Goal: Communication & Community: Answer question/provide support

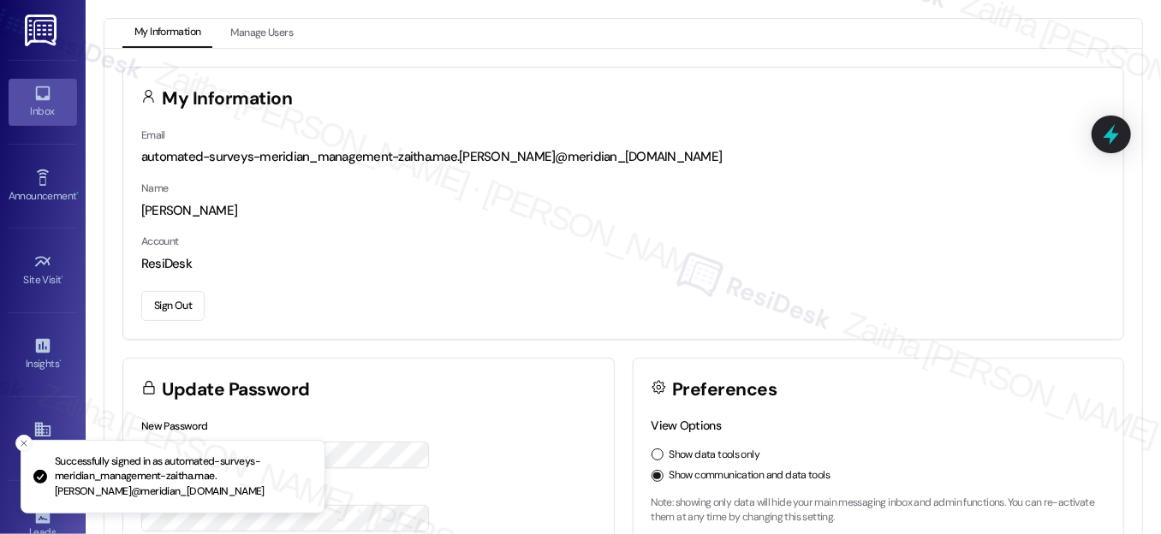
click at [19, 95] on link "Inbox" at bounding box center [43, 102] width 68 height 46
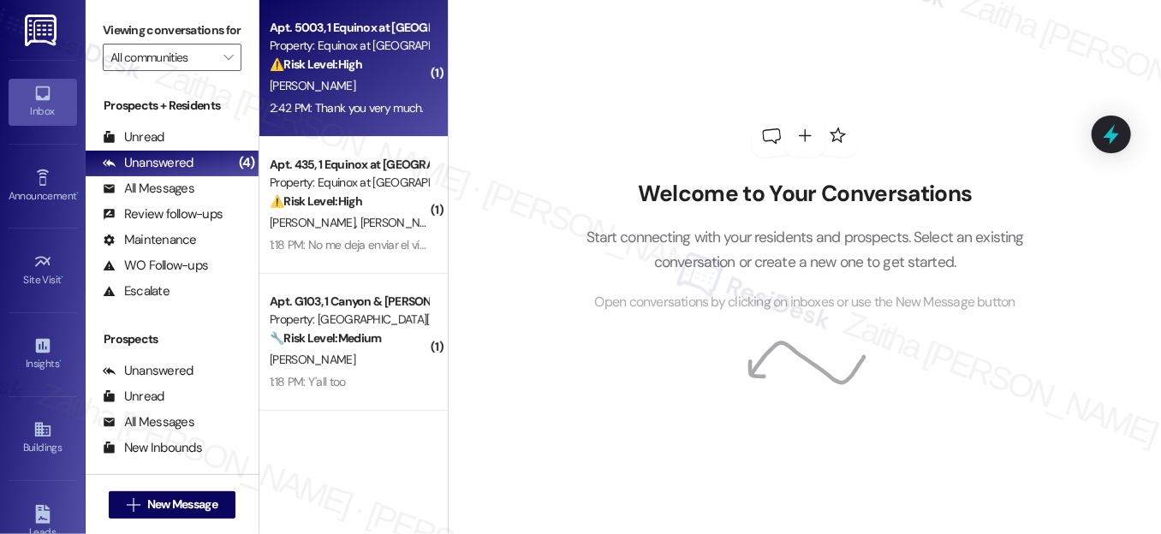
click at [378, 78] on div "[PERSON_NAME]" at bounding box center [349, 85] width 162 height 21
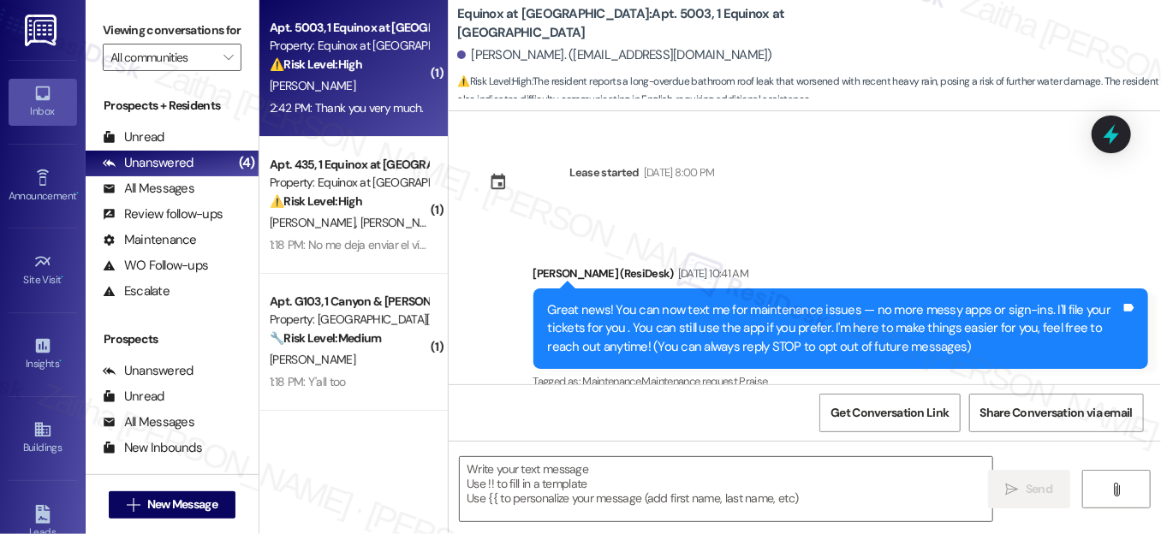
scroll to position [5178, 0]
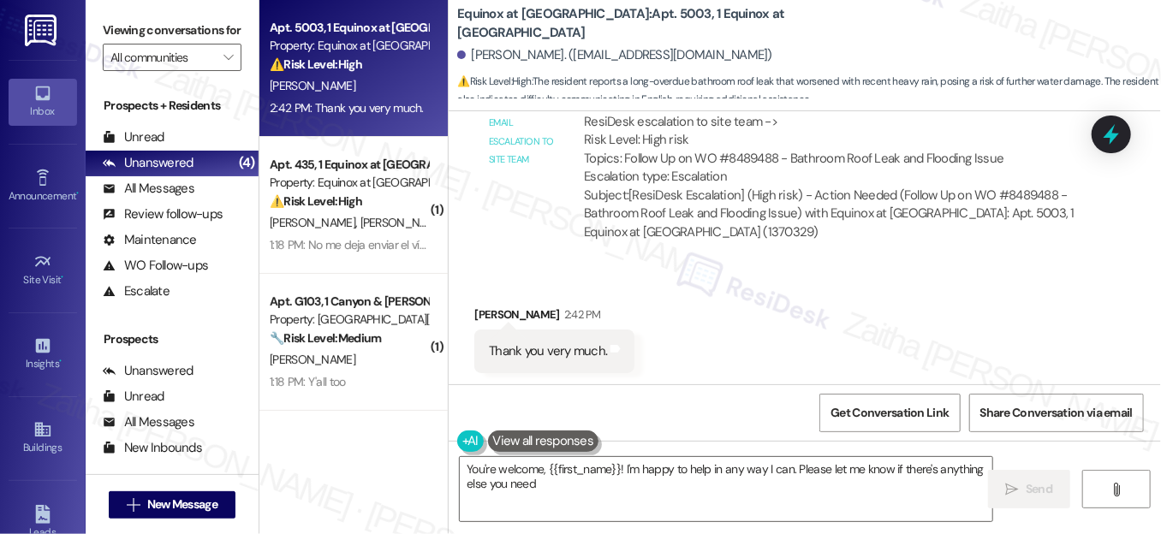
type textarea "You're welcome, {{first_name}}! I'm happy to help in any way I can. Please let …"
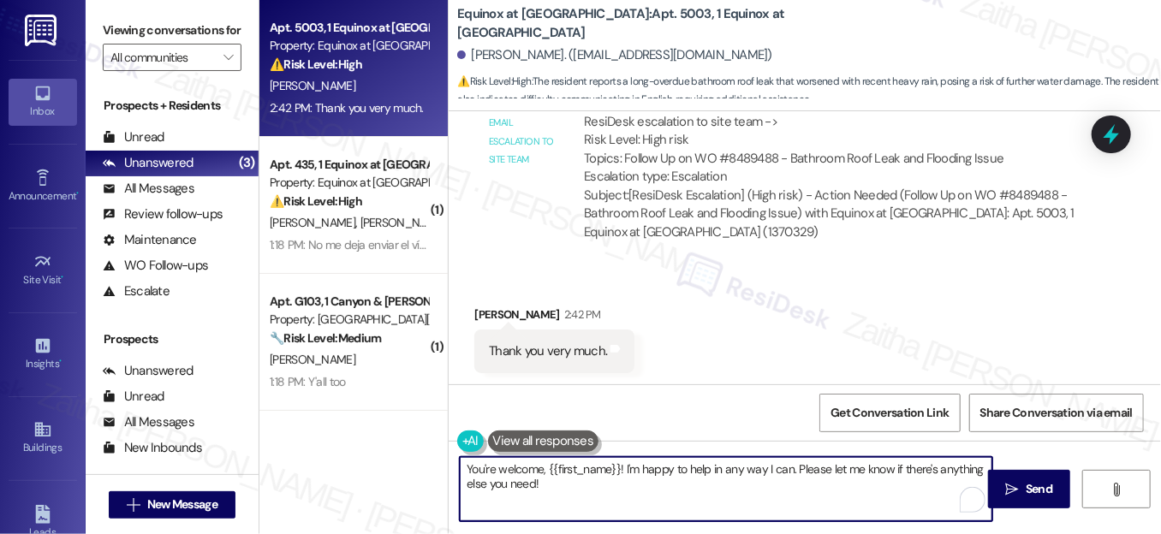
click at [562, 483] on textarea "You're welcome, {{first_name}}! I'm happy to help in any way I can. Please let …" at bounding box center [726, 489] width 533 height 64
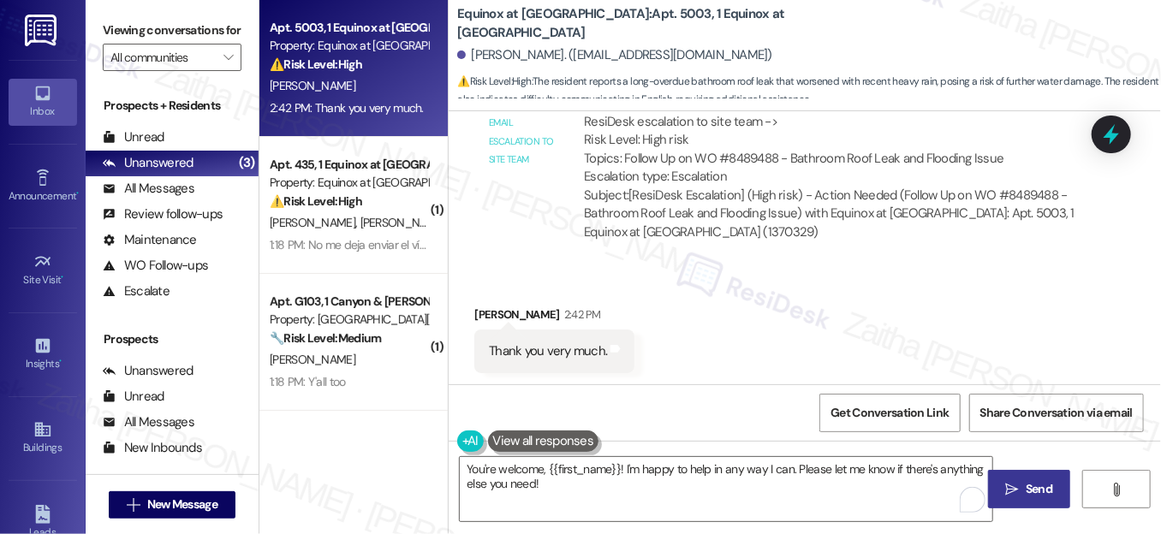
click at [1021, 488] on span " Send" at bounding box center [1030, 489] width 54 height 18
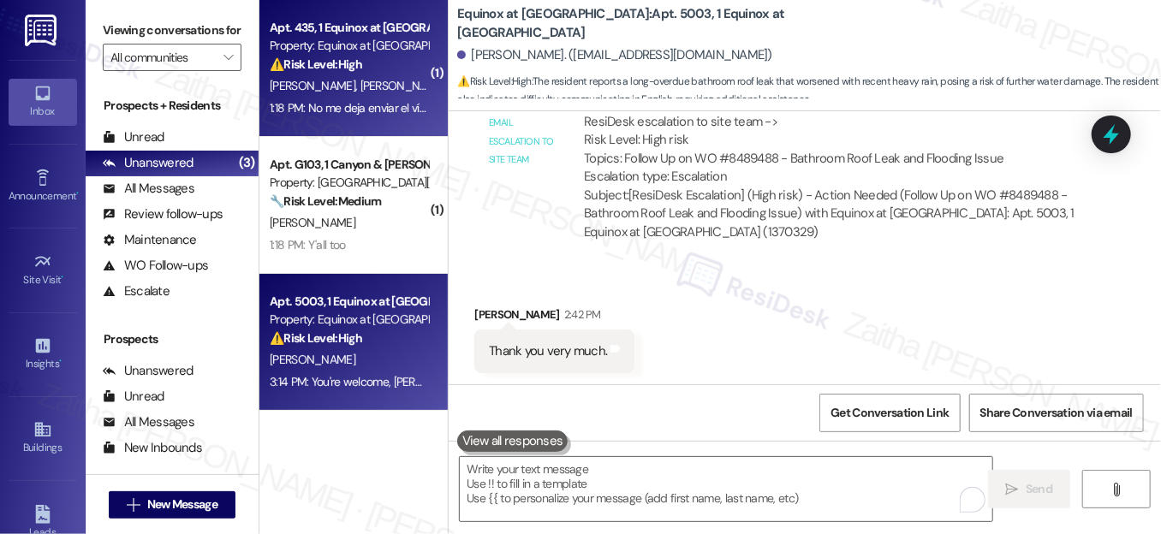
click at [357, 118] on div "1:18 PM: No me deja enviar el vídeo x aquí porque dice q es muy grande tiene un…" at bounding box center [349, 108] width 162 height 21
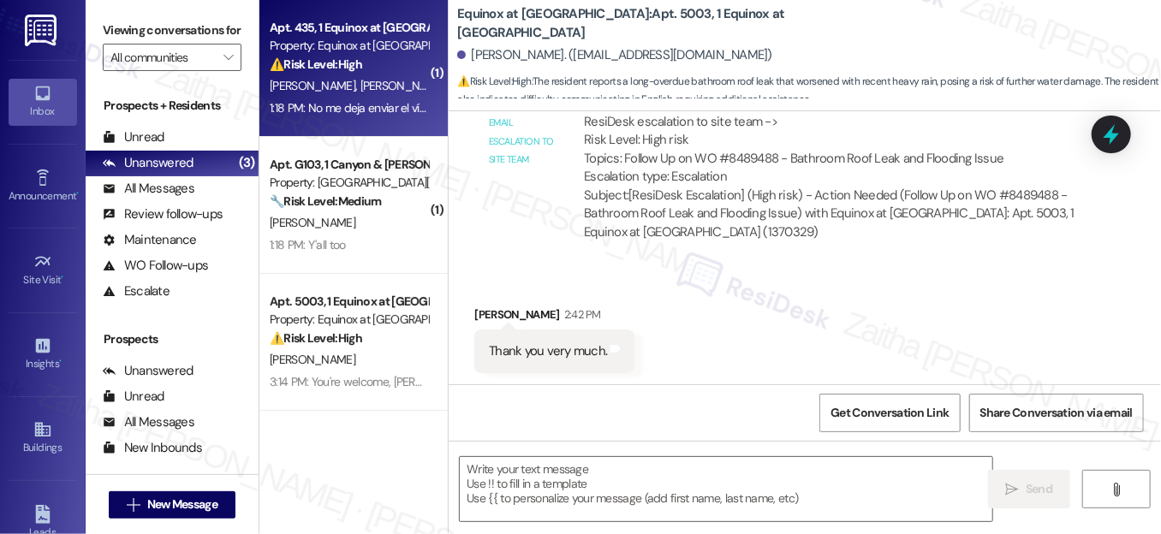
type textarea "Fetching suggested responses. Please feel free to read through the conversation…"
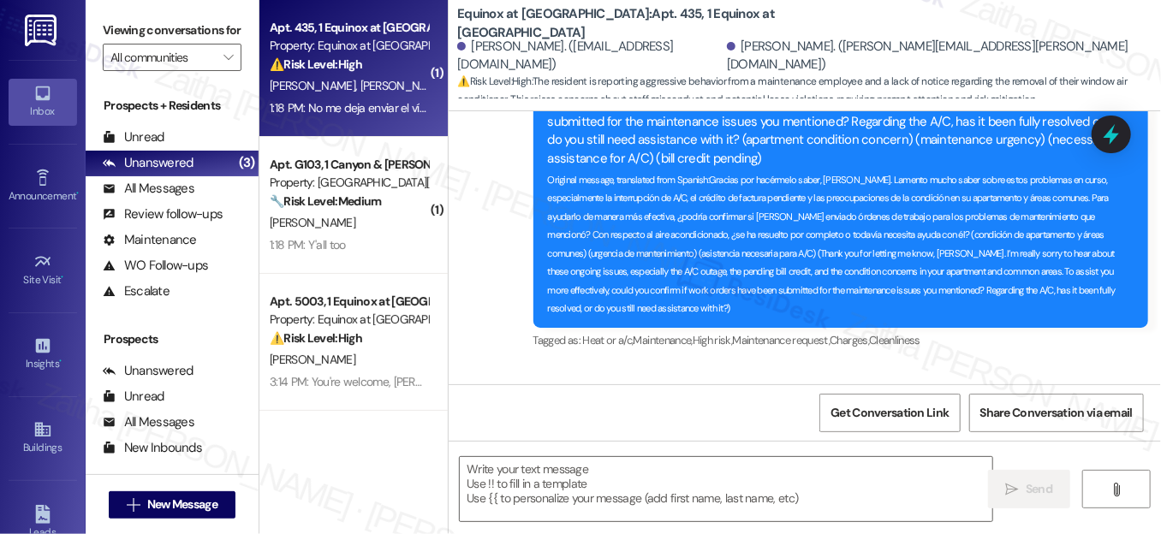
type textarea "Fetching suggested responses. Please feel free to read through the conversation…"
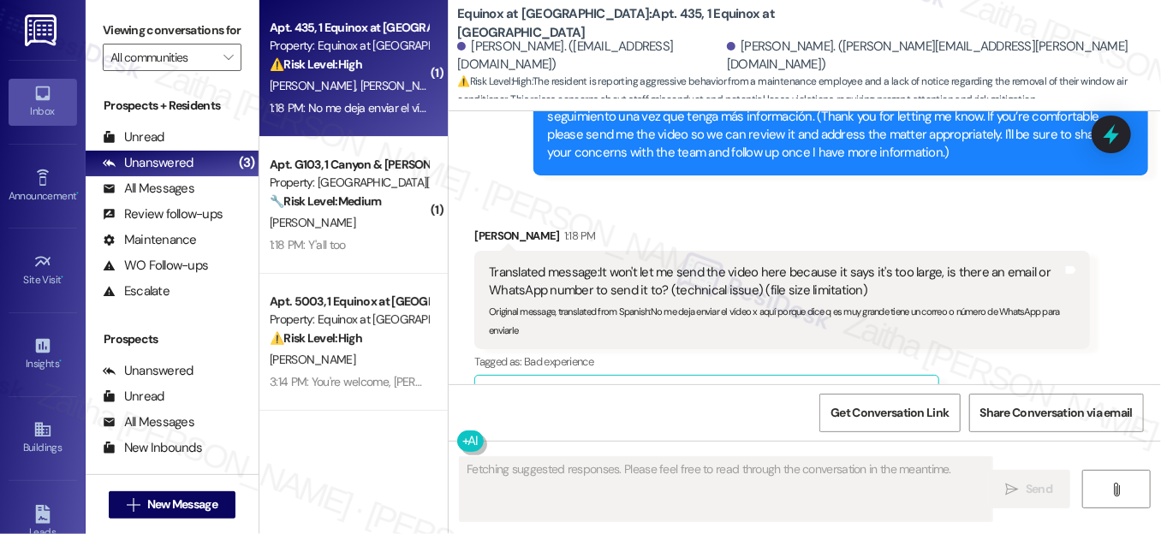
scroll to position [4692, 0]
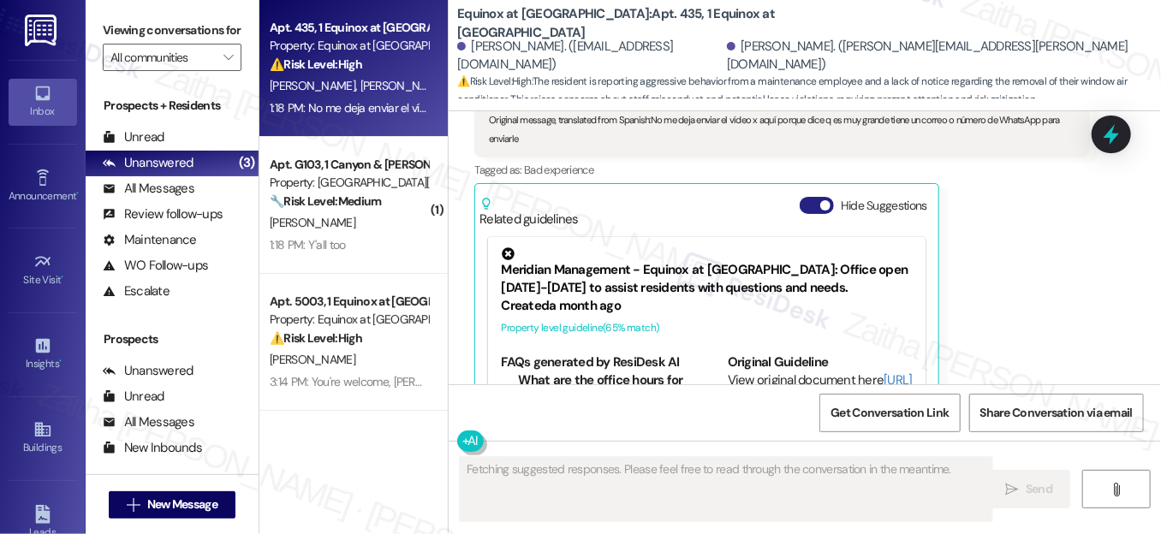
click at [806, 197] on button "Hide Suggestions" at bounding box center [817, 205] width 34 height 17
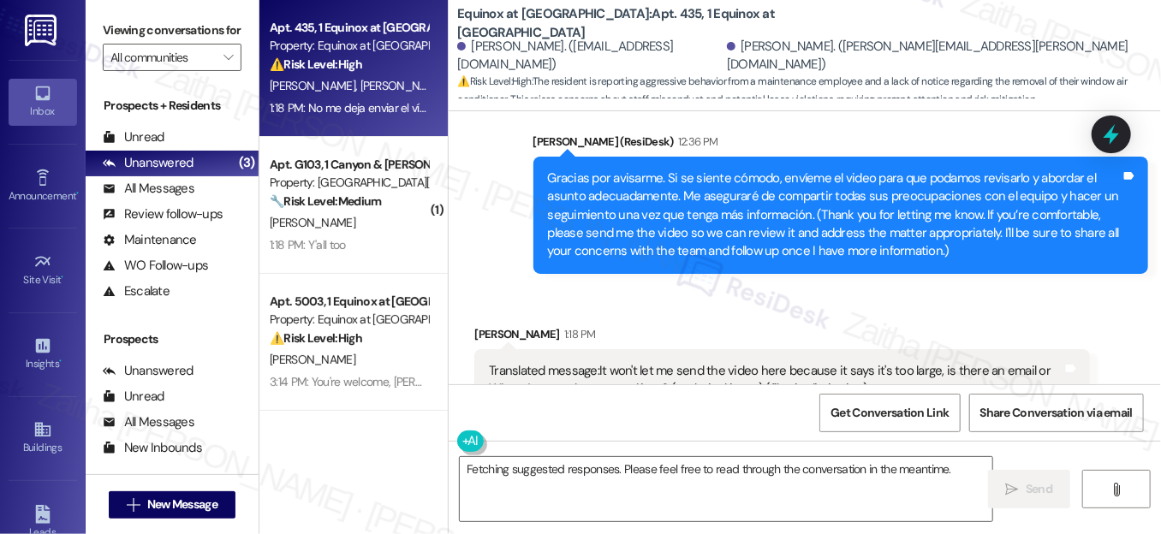
scroll to position [4480, 0]
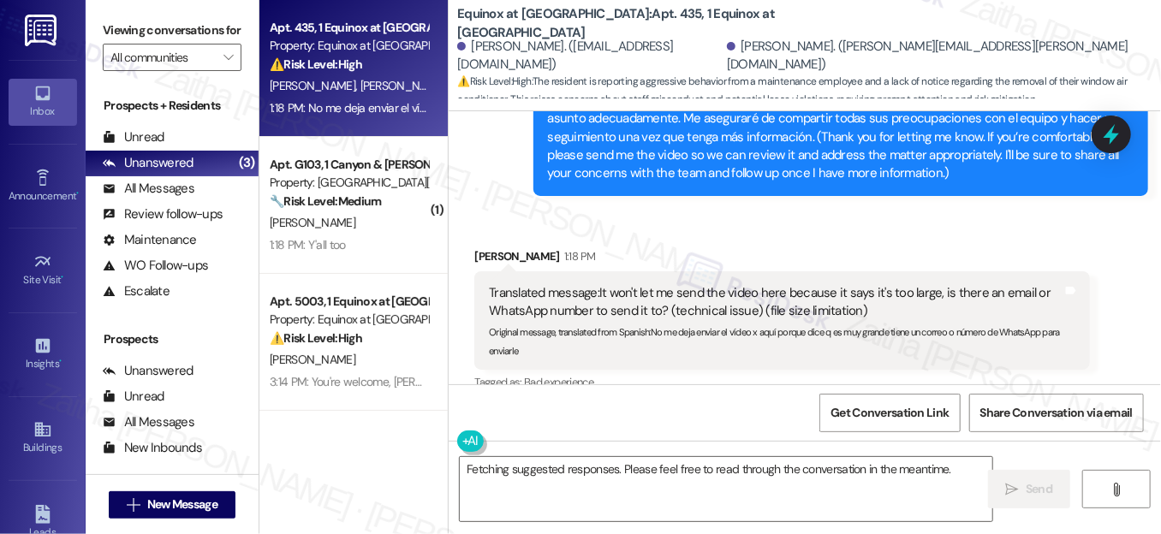
click at [809, 409] on button "Show suggestions" at bounding box center [813, 417] width 34 height 17
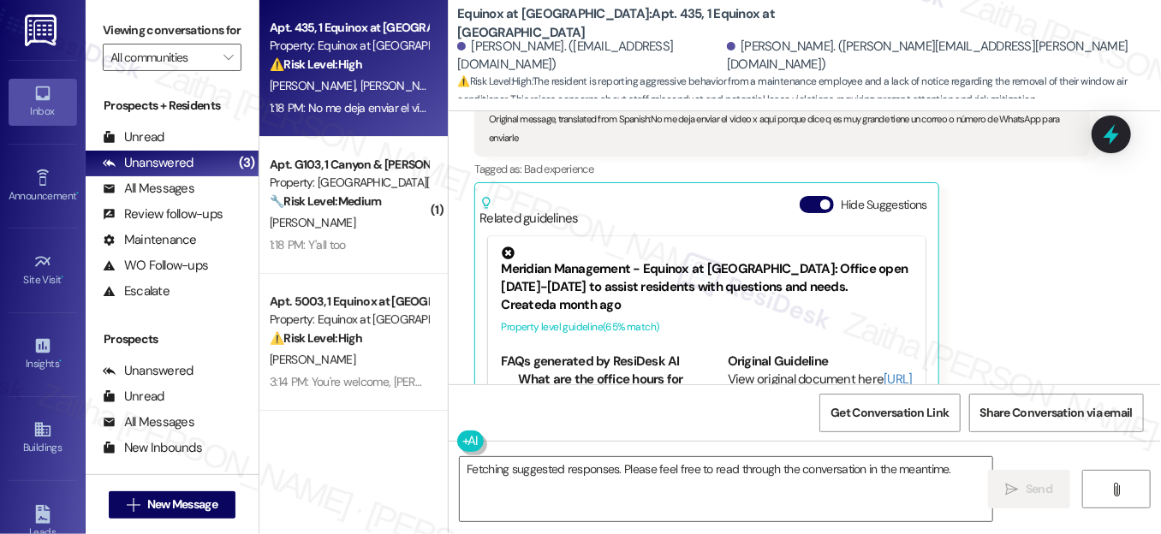
scroll to position [46, 0]
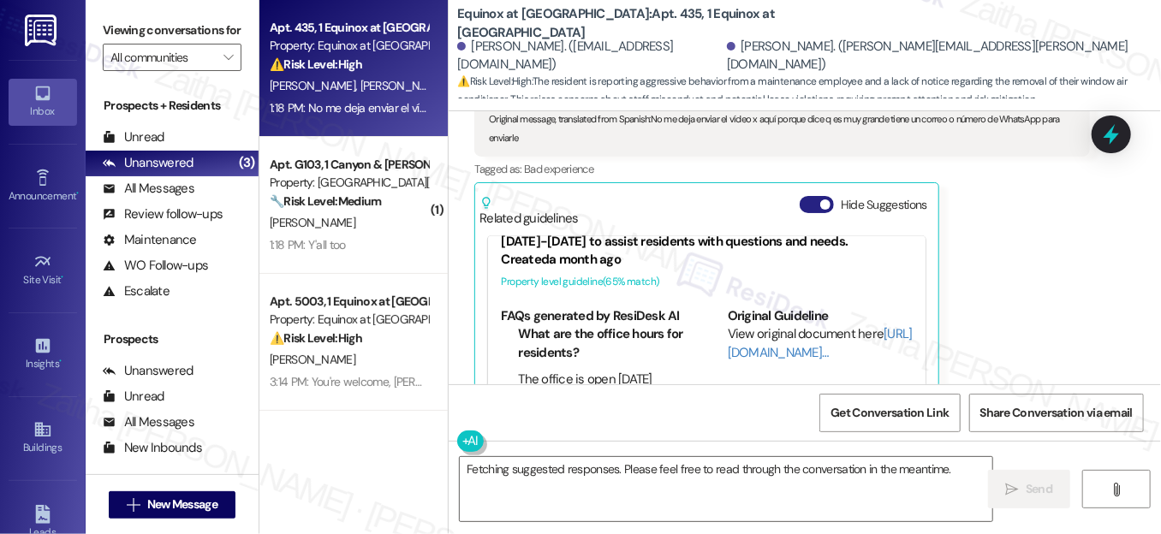
click at [813, 196] on button "Hide Suggestions" at bounding box center [817, 204] width 34 height 17
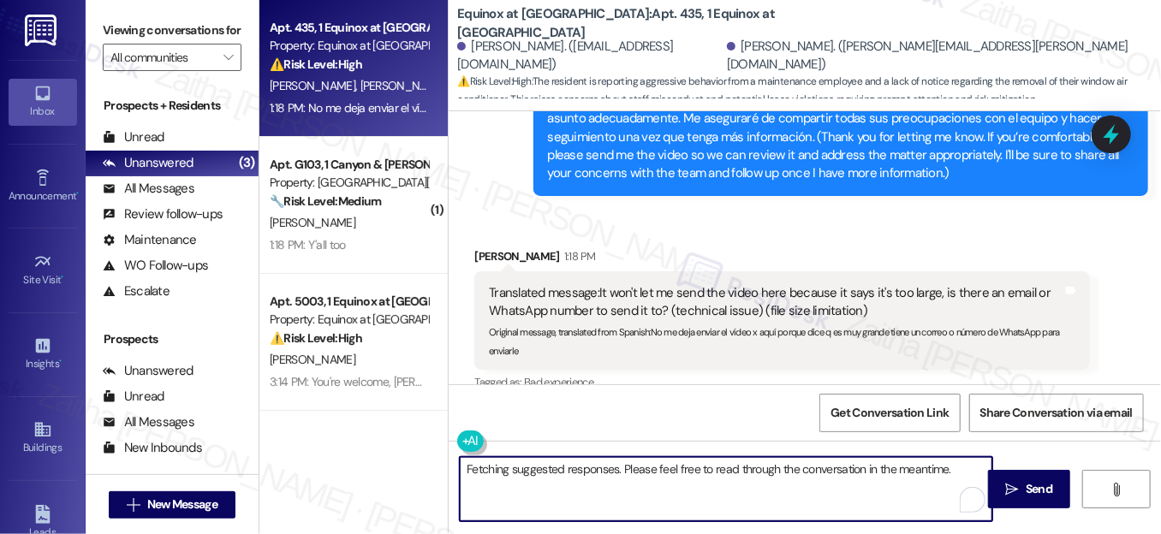
drag, startPoint x: 466, startPoint y: 467, endPoint x: 977, endPoint y: 469, distance: 511.2
click at [974, 472] on textarea "Fetching suggested responses. Please feel free to read through the conversation…" at bounding box center [726, 489] width 533 height 64
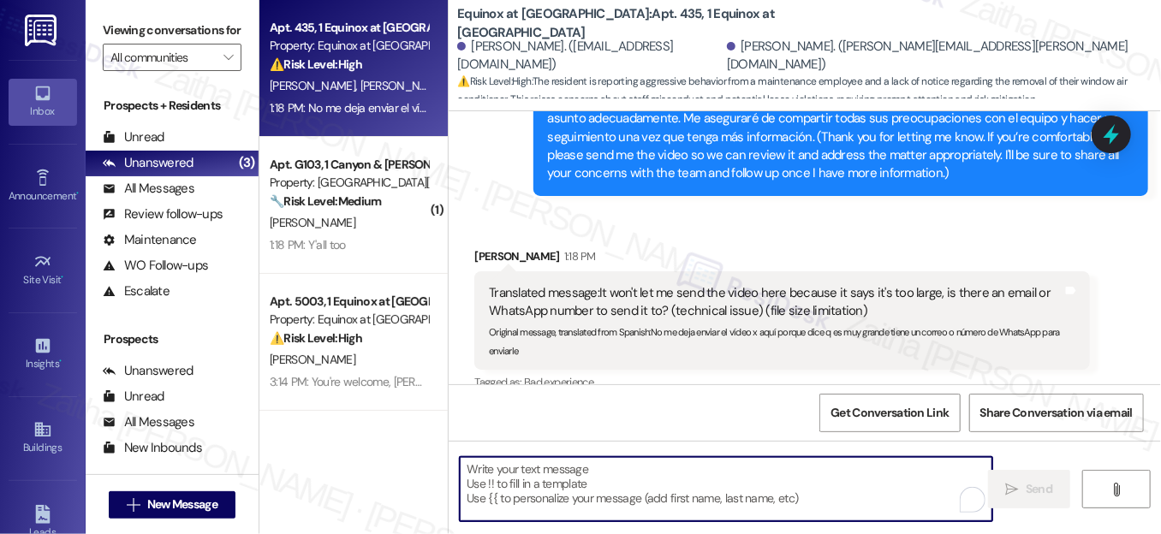
click at [563, 481] on textarea "To enrich screen reader interactions, please activate Accessibility in Grammarl…" at bounding box center [726, 489] width 533 height 64
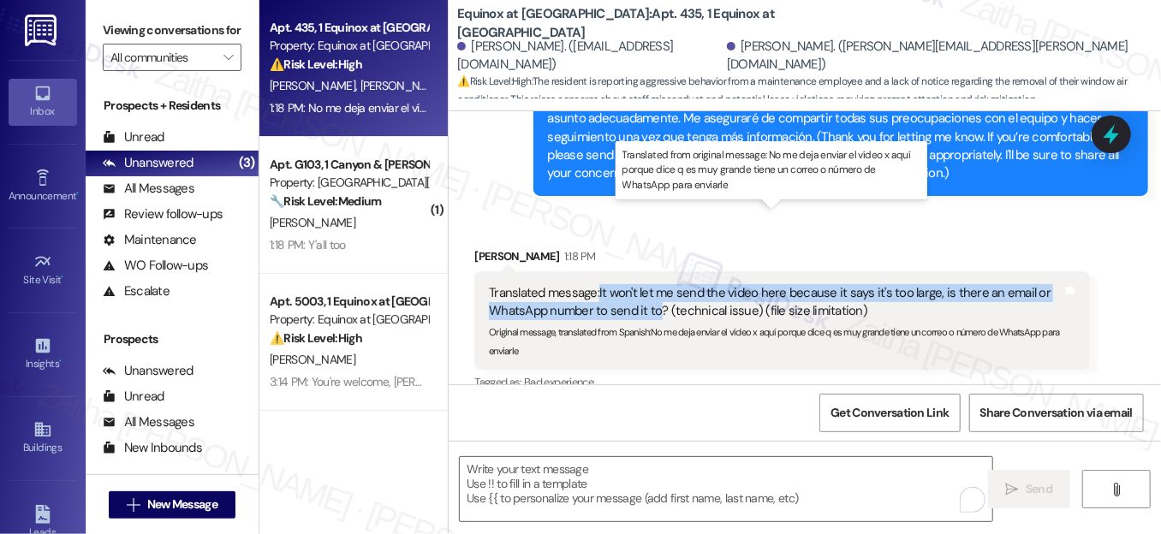
drag, startPoint x: 596, startPoint y: 214, endPoint x: 658, endPoint y: 235, distance: 65.0
click at [658, 284] on div "Translated message: It won't let me send the video here because it says it's to…" at bounding box center [775, 302] width 573 height 37
copy div "It won't let me send the video here because it says it's too large, is there an…"
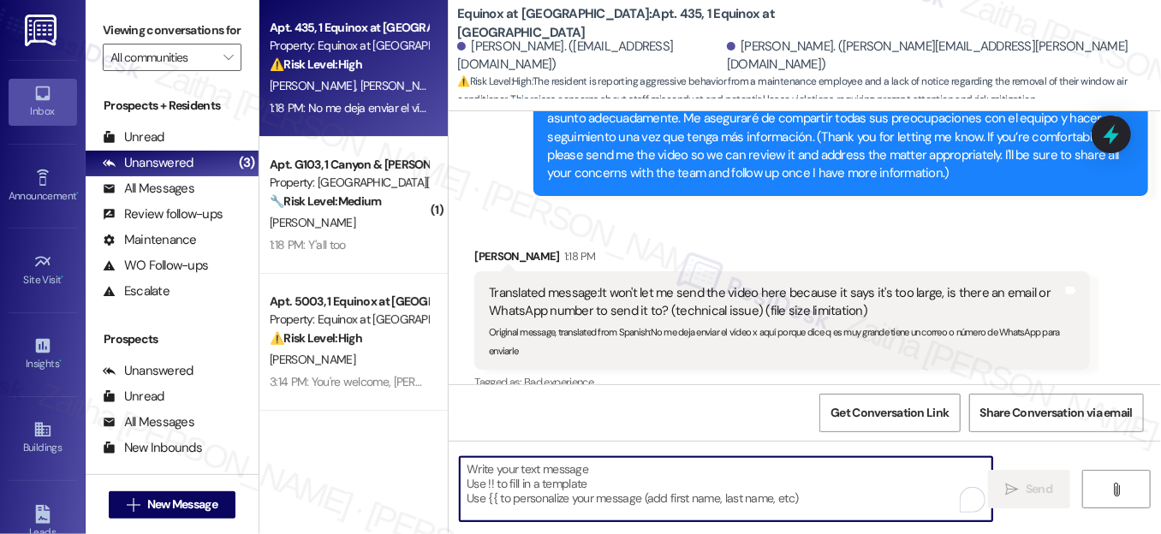
click at [518, 485] on textarea "To enrich screen reader interactions, please activate Accessibility in Grammarl…" at bounding box center [726, 489] width 533 height 64
paste textarea "Thanks for letting me know. I’ll relay this to the team and follow up once I ha…"
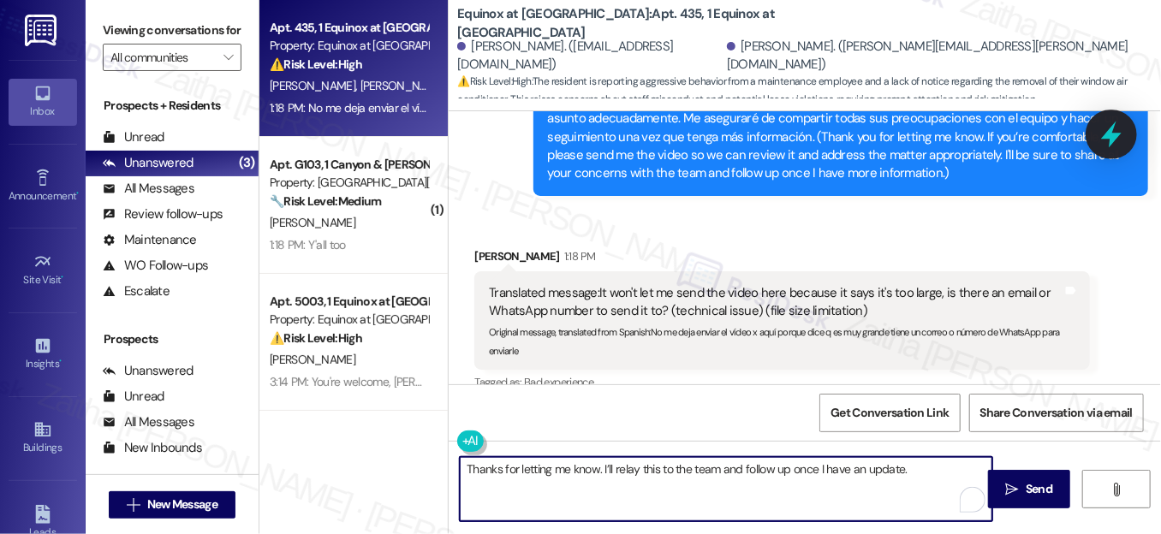
type textarea "Thanks for letting me know. I’ll relay this to the team and follow up once I ha…"
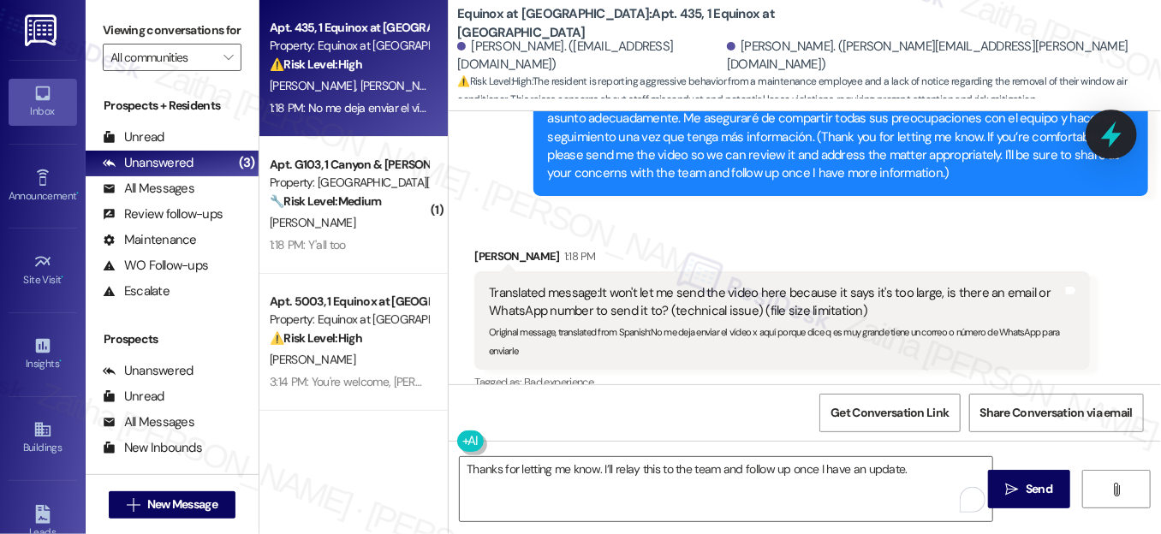
click at [1105, 137] on icon at bounding box center [1111, 135] width 21 height 27
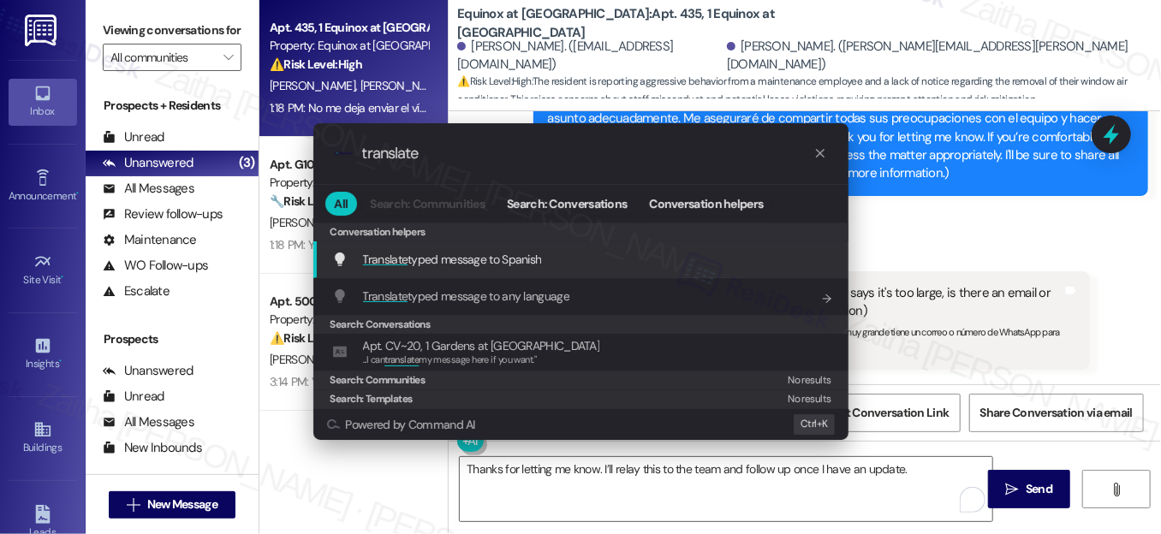
type input "translate"
click at [476, 258] on span "Translate typed message to Spanish" at bounding box center [452, 259] width 179 height 15
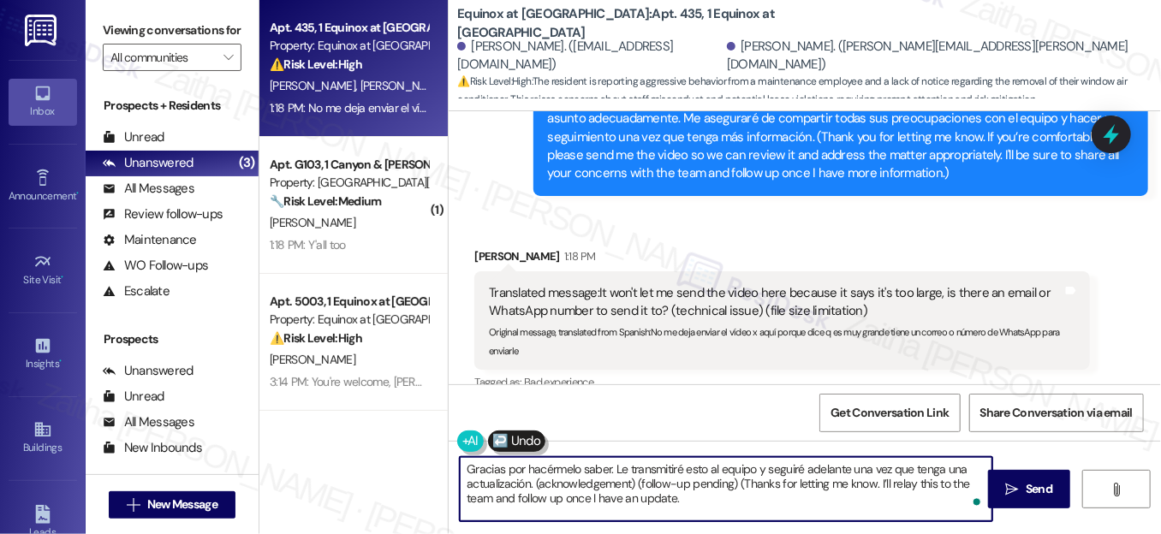
type textarea "Gracias por hacérmelo saber. Le transmitiré esto al equipo y seguiré adelante u…"
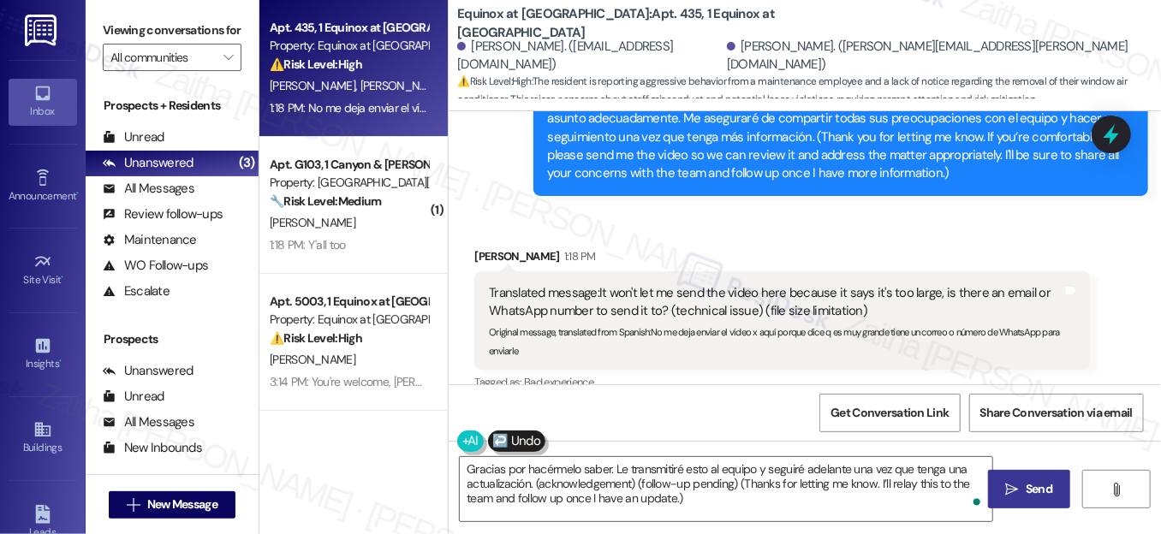
click at [1033, 485] on span "Send" at bounding box center [1039, 489] width 27 height 18
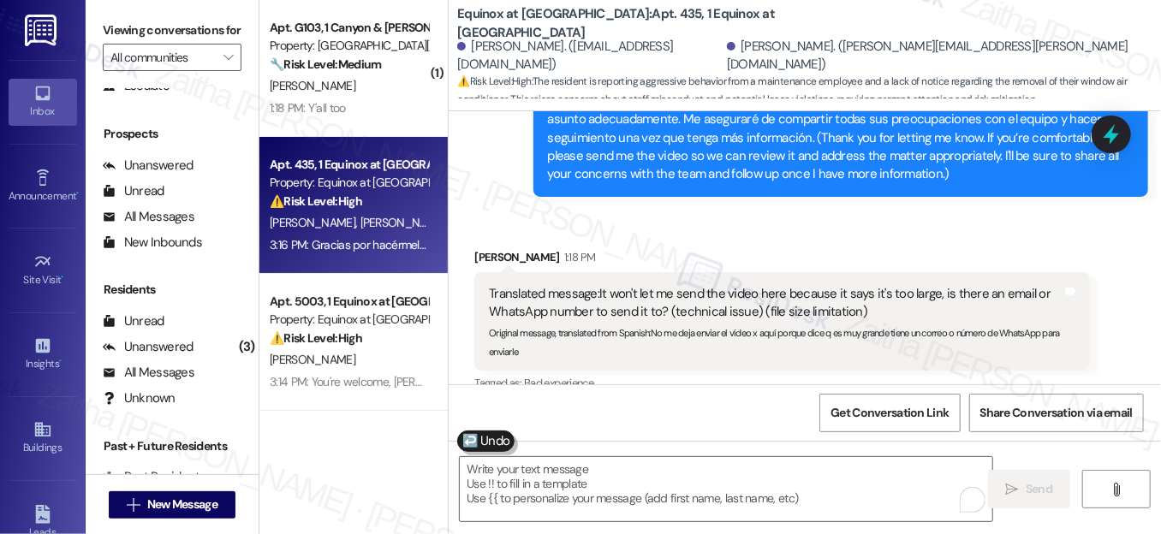
scroll to position [231, 0]
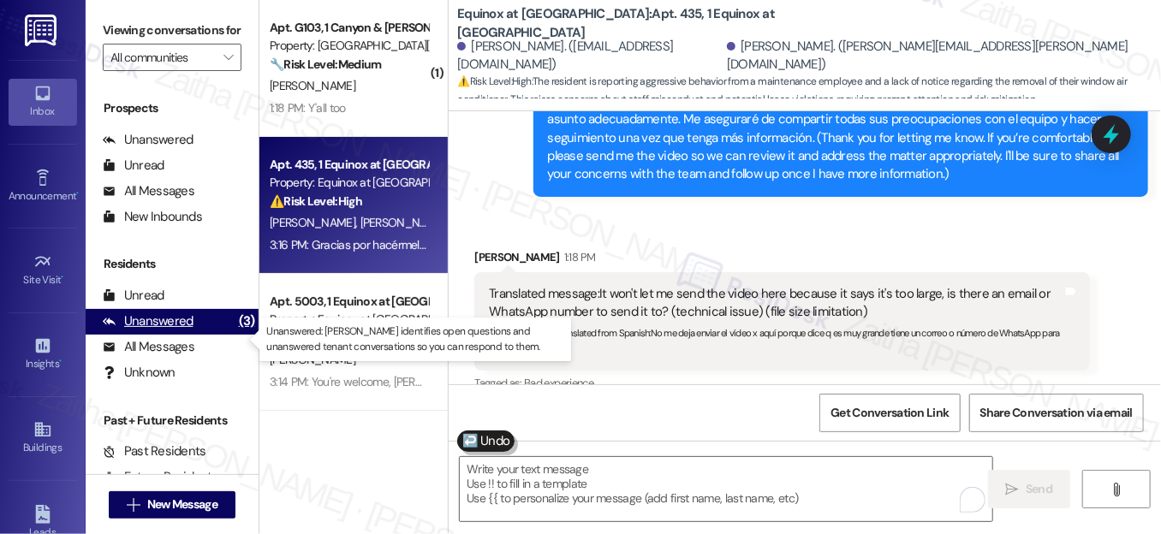
click at [174, 330] on div "Unanswered" at bounding box center [148, 322] width 91 height 18
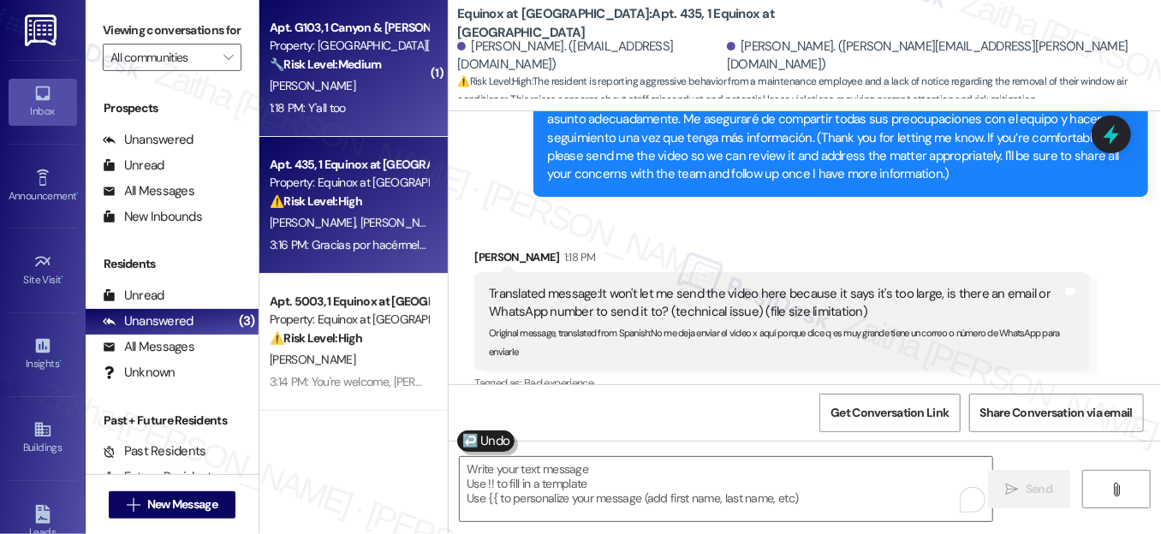
click at [384, 92] on div "[PERSON_NAME]" at bounding box center [349, 85] width 162 height 21
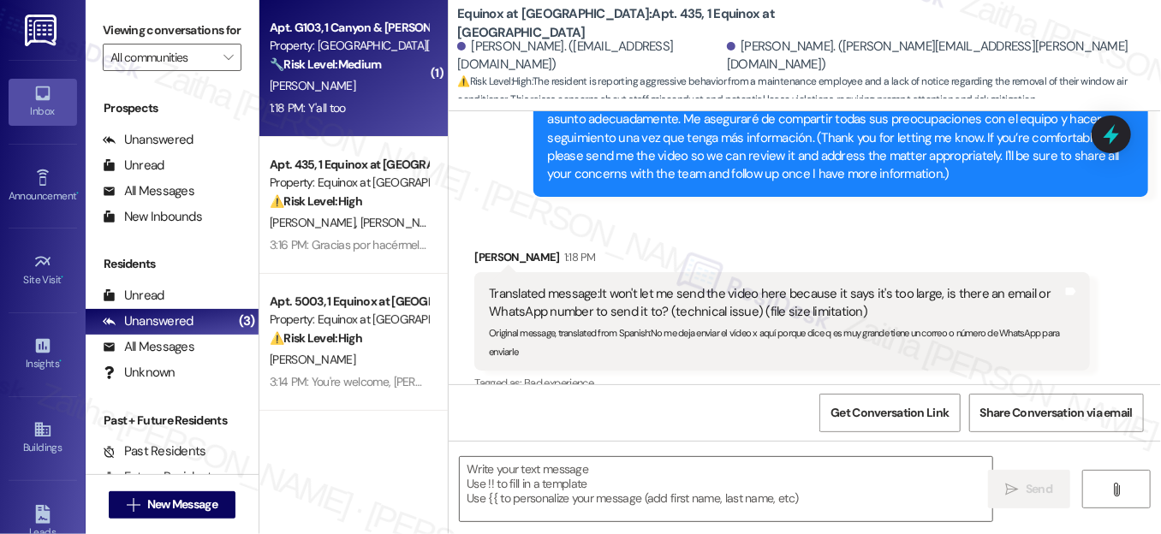
type textarea "Fetching suggested responses. Please feel free to read through the conversation…"
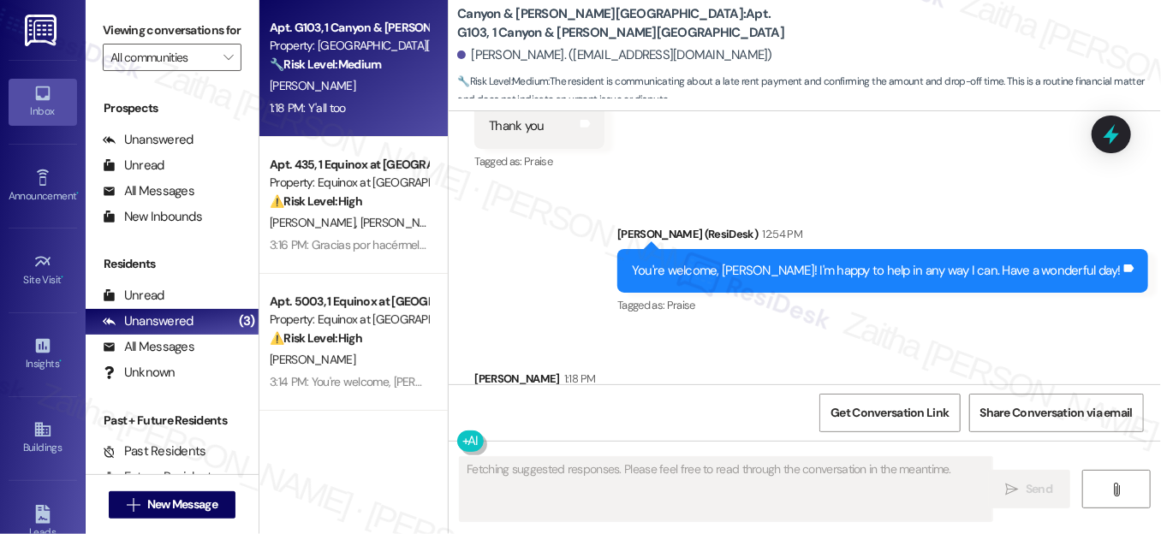
scroll to position [13603, 0]
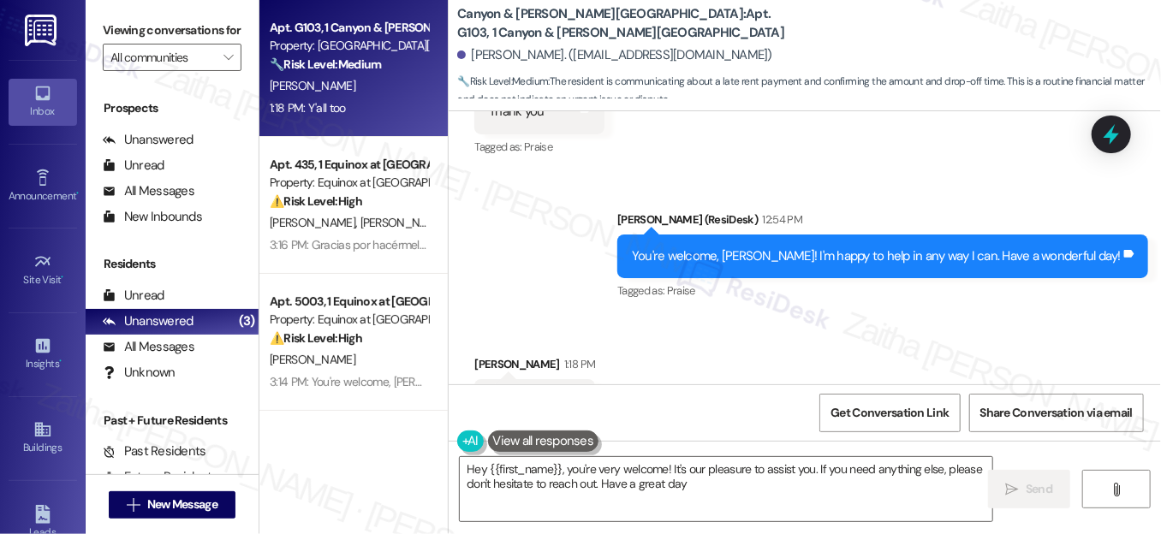
type textarea "Hey {{first_name}}, you're very welcome! It's our pleasure to assist you. If yo…"
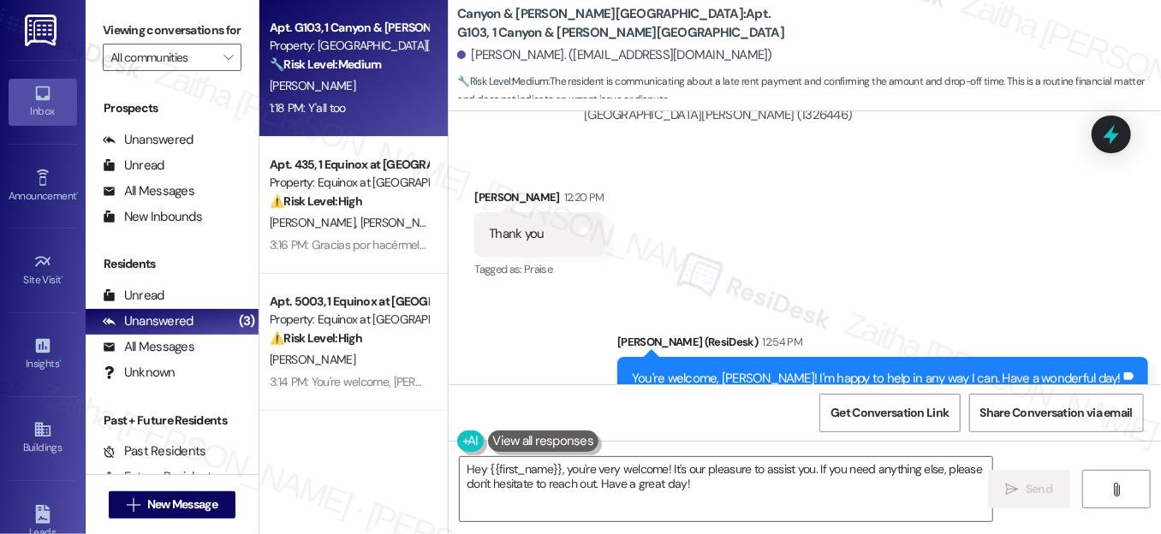
scroll to position [13604, 0]
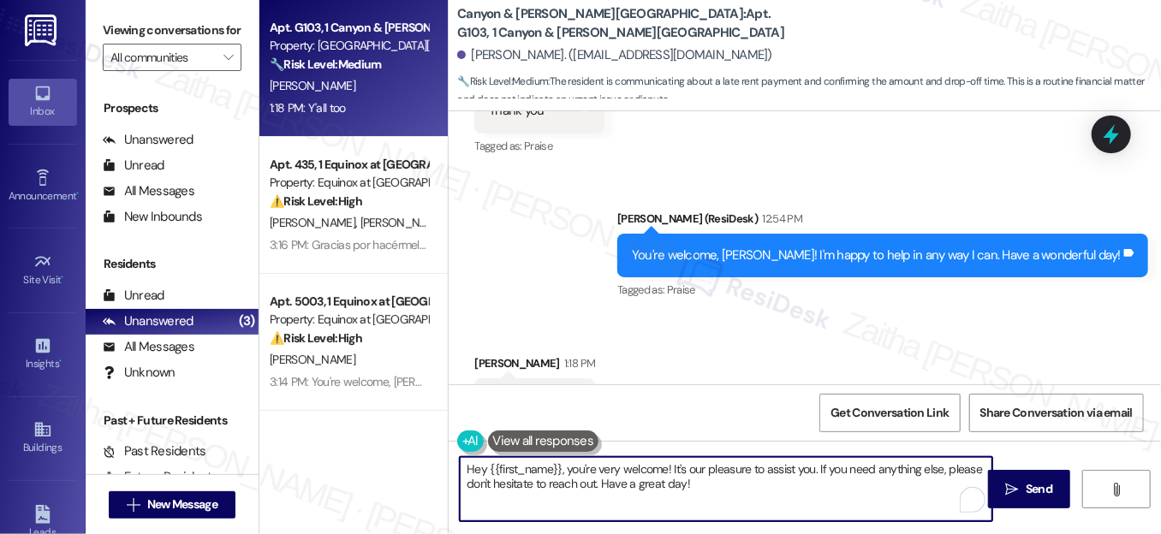
drag, startPoint x: 465, startPoint y: 467, endPoint x: 844, endPoint y: 462, distance: 379.4
click at [803, 489] on textarea "Hey {{first_name}}, you're very welcome! It's our pleasure to assist you. If yo…" at bounding box center [726, 489] width 533 height 64
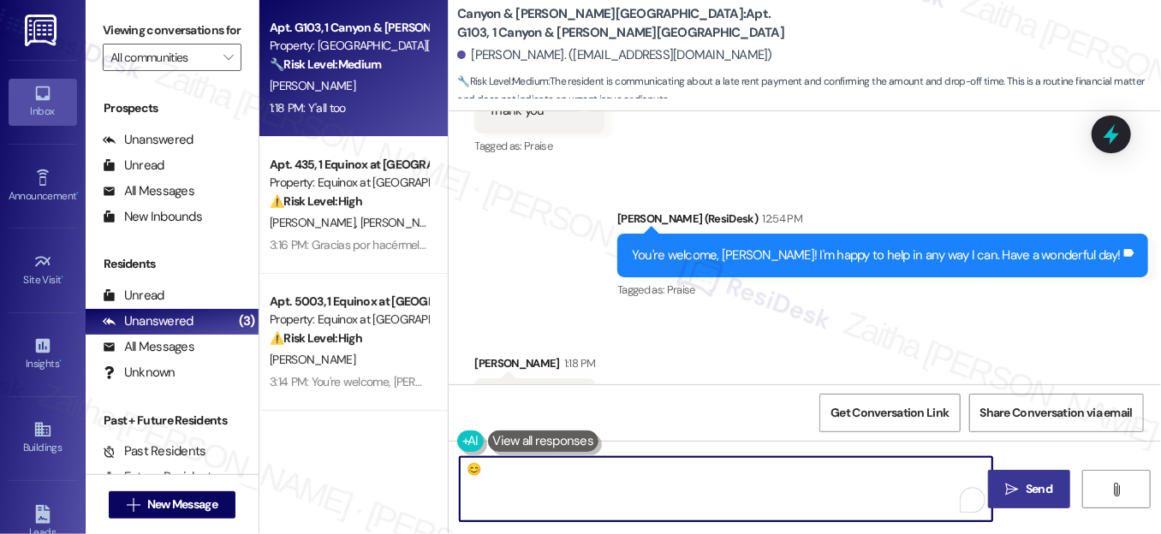
type textarea "😊"
click at [1034, 480] on span "Send" at bounding box center [1039, 489] width 27 height 18
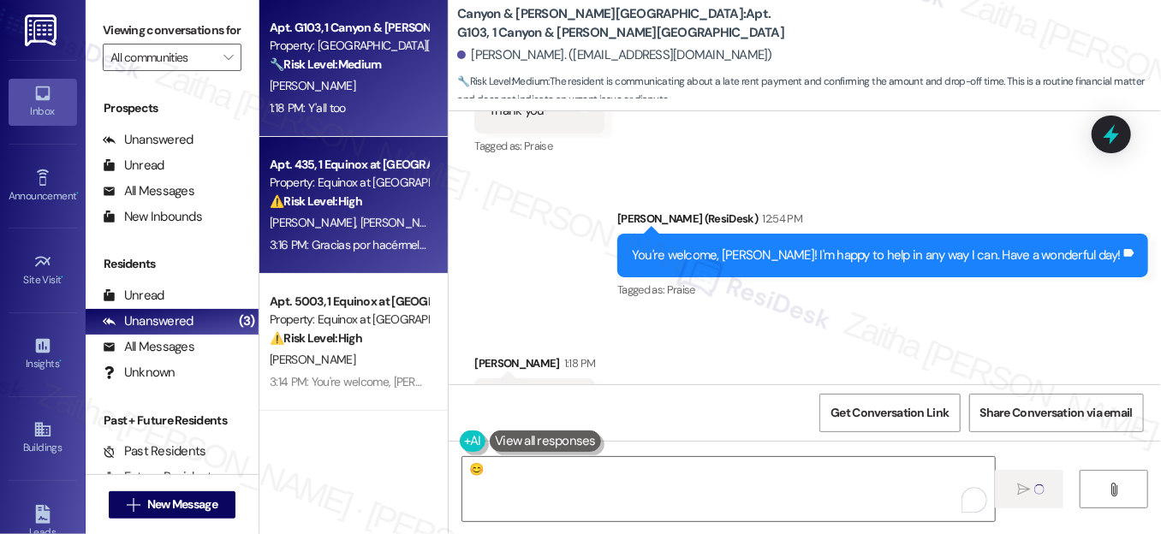
click at [408, 228] on div "[PERSON_NAME] [PERSON_NAME]" at bounding box center [349, 222] width 162 height 21
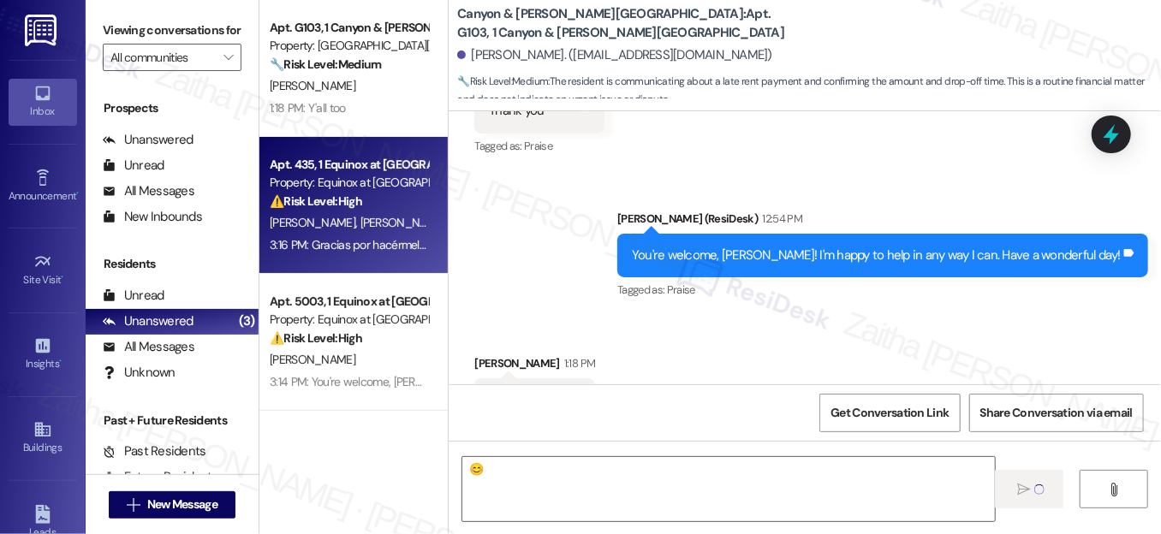
type textarea "Fetching suggested responses. Please feel free to read through the conversation…"
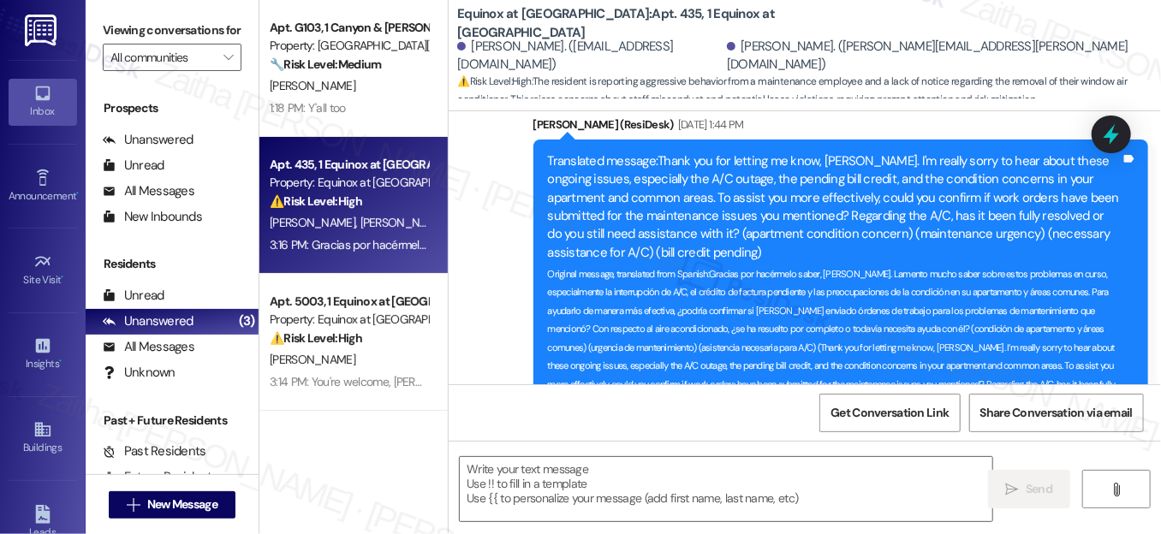
type textarea "Fetching suggested responses. Please feel free to read through the conversation…"
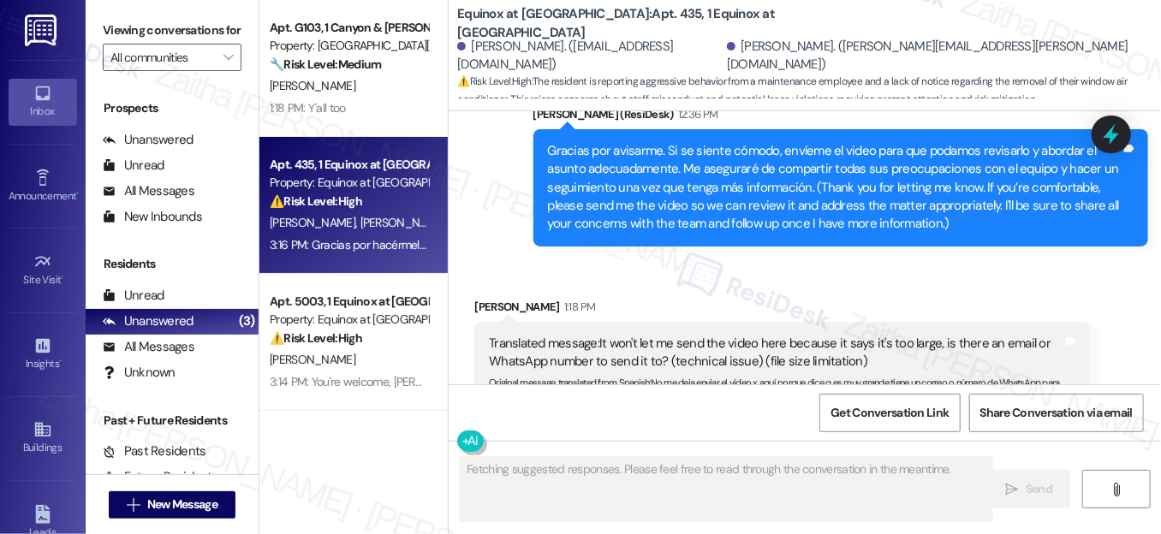
scroll to position [4692, 0]
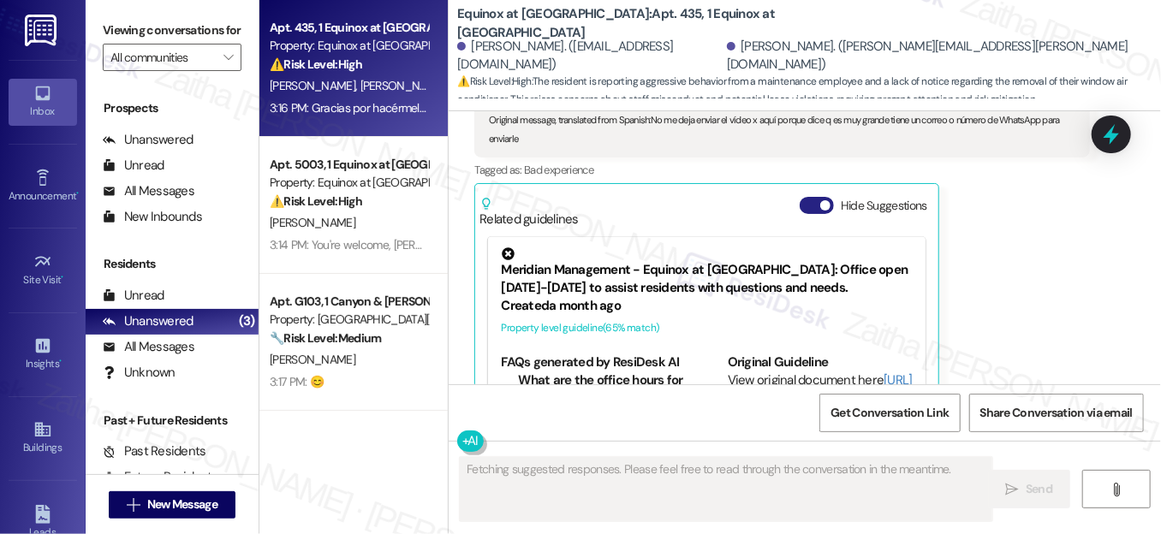
click at [810, 197] on button "Hide Suggestions" at bounding box center [817, 205] width 34 height 17
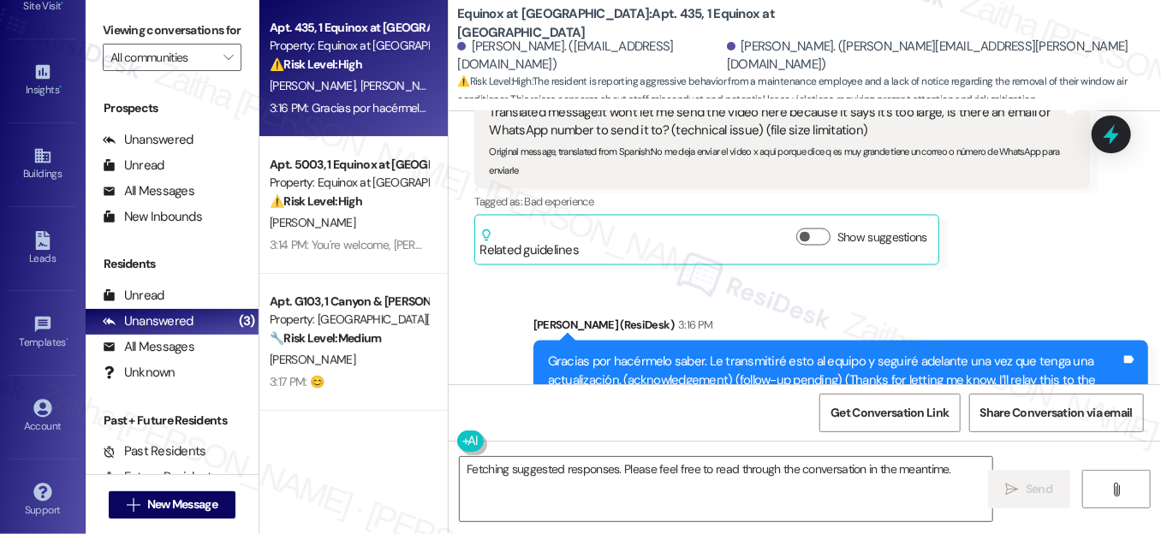
scroll to position [276, 0]
click at [37, 416] on div "Account" at bounding box center [43, 424] width 86 height 17
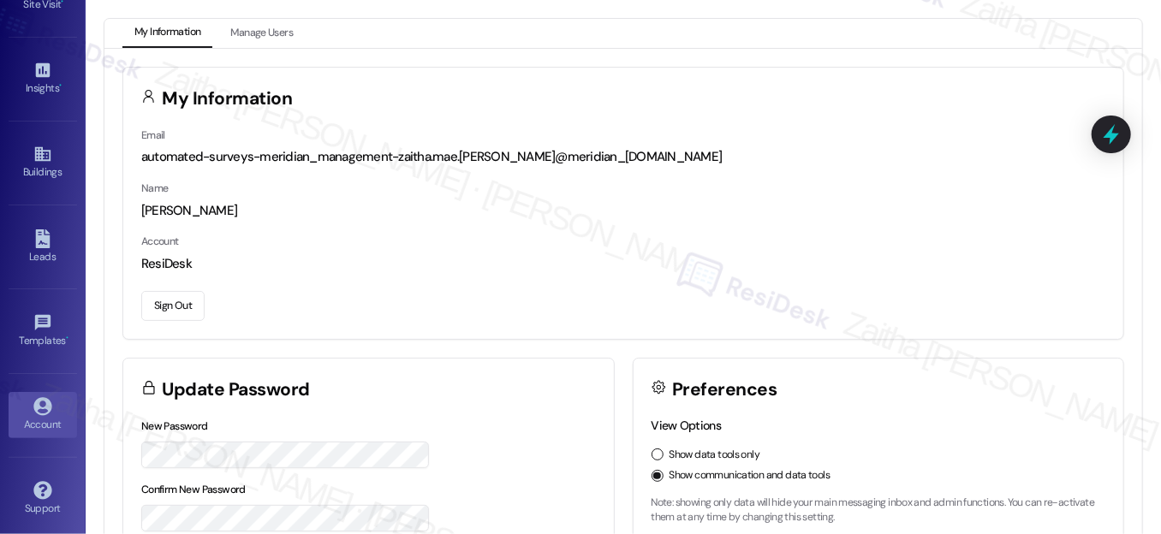
click at [152, 306] on button "Sign Out" at bounding box center [172, 306] width 63 height 30
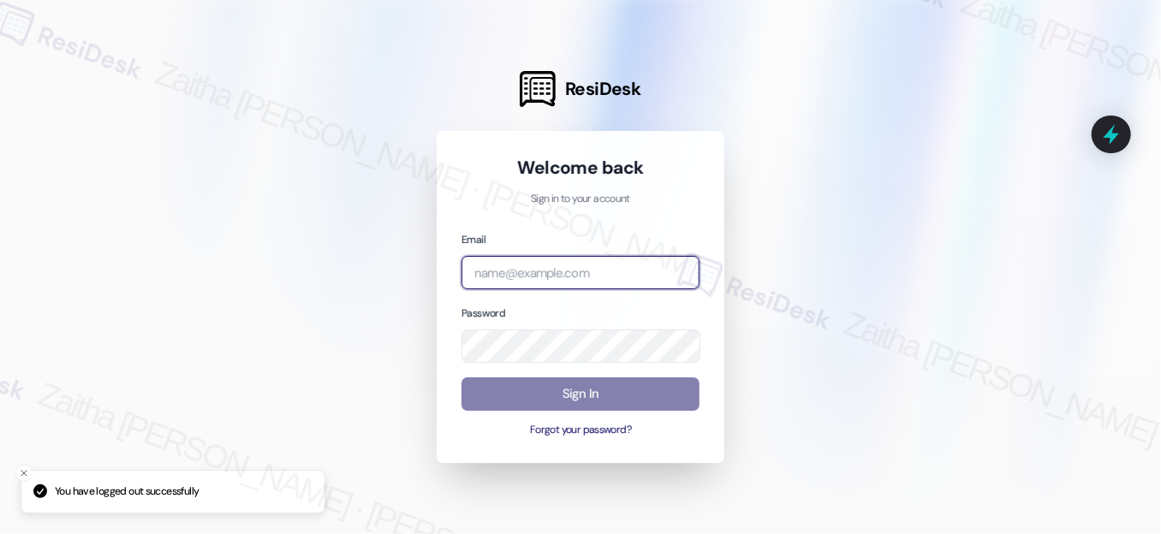
click at [524, 276] on input "email" at bounding box center [581, 272] width 238 height 33
type input "automated-surveys-rj_group-zaitha.mae.[PERSON_NAME]@rj_[DOMAIN_NAME]"
